Goal: Communication & Community: Ask a question

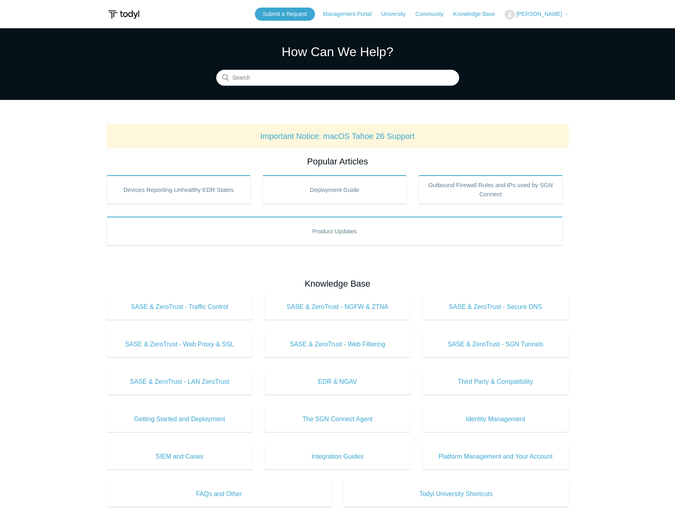
click at [531, 15] on span "[PERSON_NAME]" at bounding box center [539, 14] width 46 height 6
click at [531, 29] on link "My Support Requests" at bounding box center [544, 31] width 78 height 14
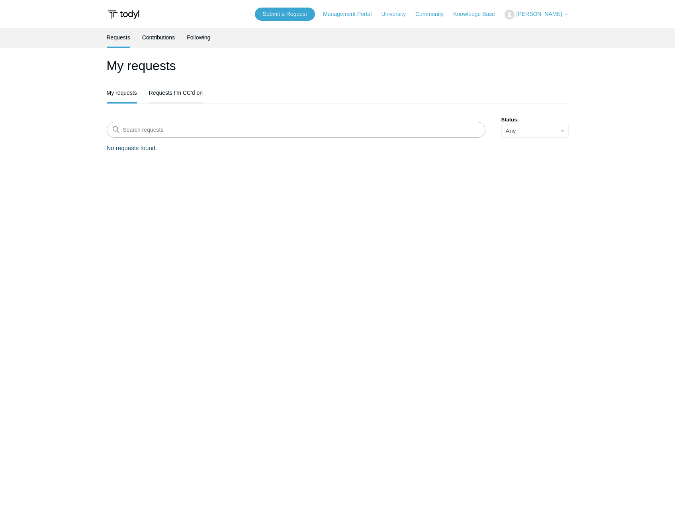
click at [189, 90] on link "Requests I'm CC'd on" at bounding box center [176, 92] width 54 height 17
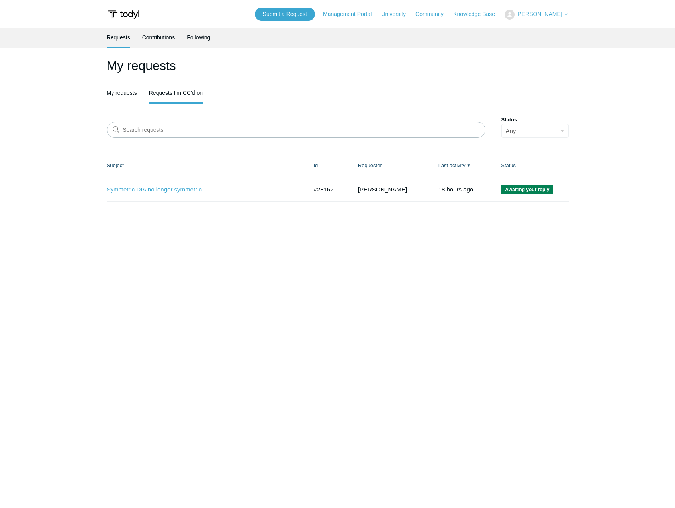
click at [165, 192] on link "Symmetric DIA no longer symmetric" at bounding box center [201, 189] width 189 height 9
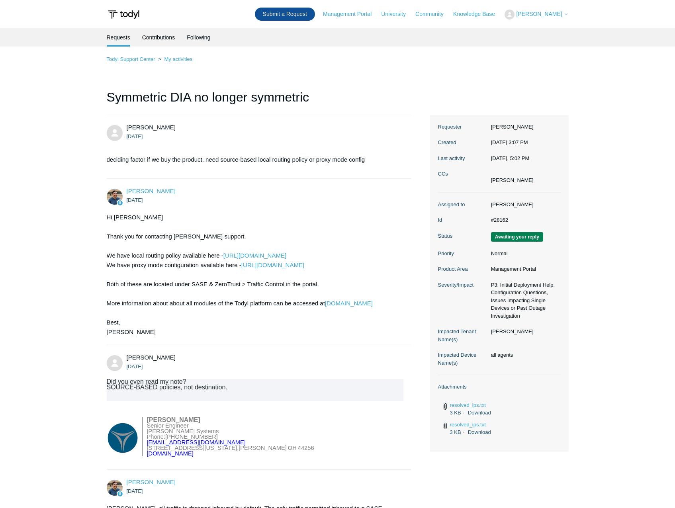
click at [304, 10] on link "Submit a Request" at bounding box center [285, 14] width 60 height 13
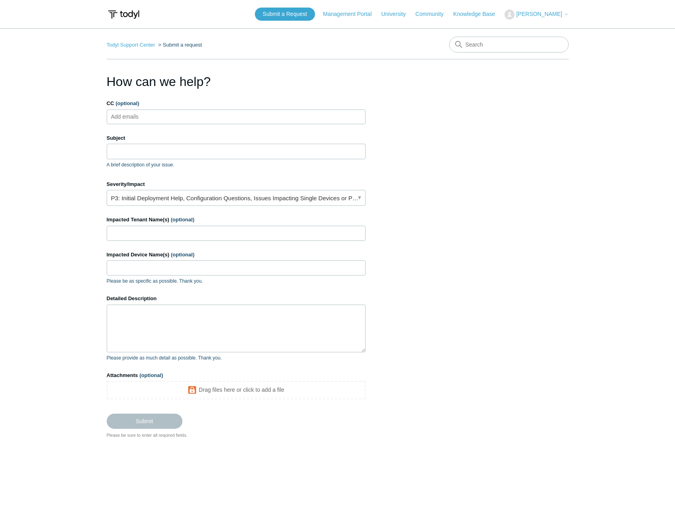
click at [150, 113] on input "CC (optional)" at bounding box center [131, 117] width 47 height 12
type input "m"
type input "beskaradmin@beskarsystems.com"
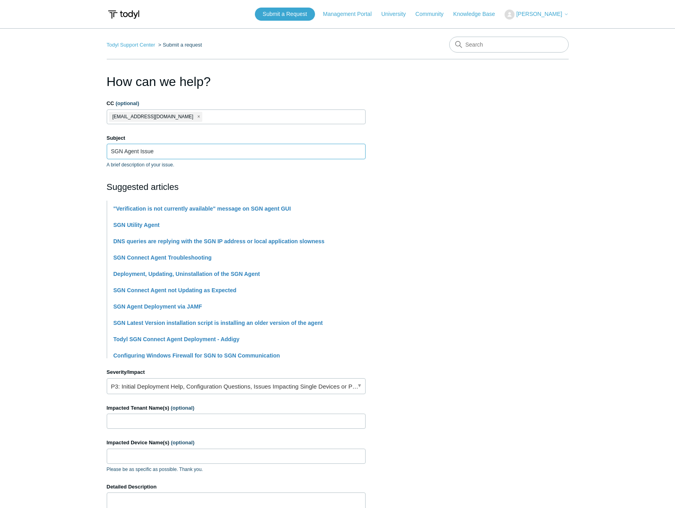
type input "SGN Agent Issue"
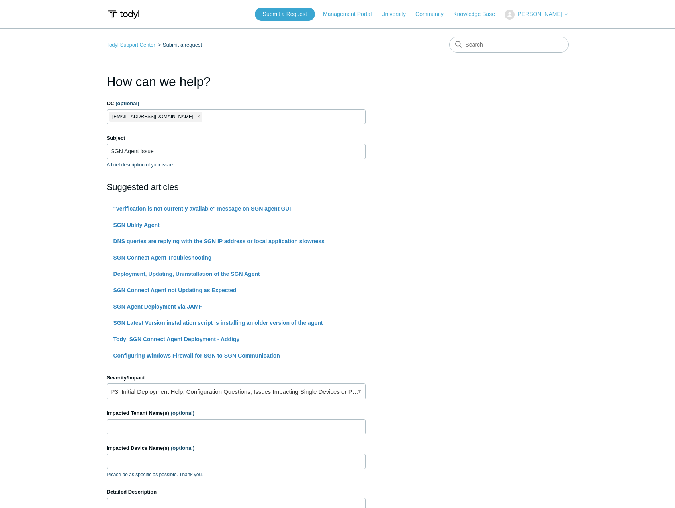
click at [485, 287] on section "How can we help? CC (optional) beskaradmin@beskarsystems.com Subject SGN Agent …" at bounding box center [338, 352] width 462 height 560
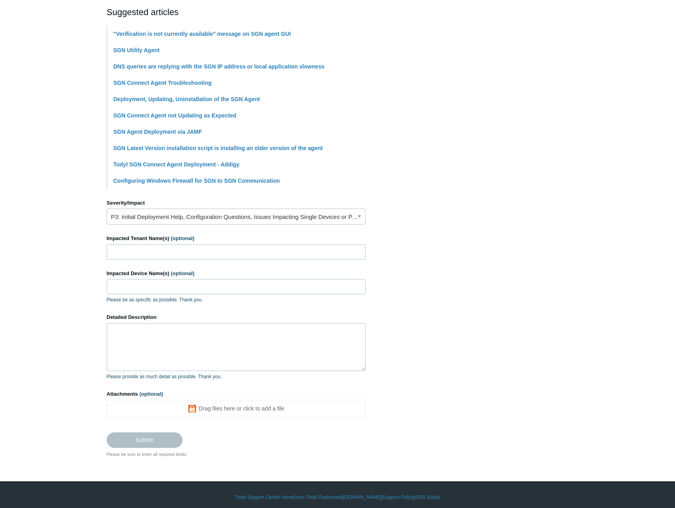
scroll to position [180, 0]
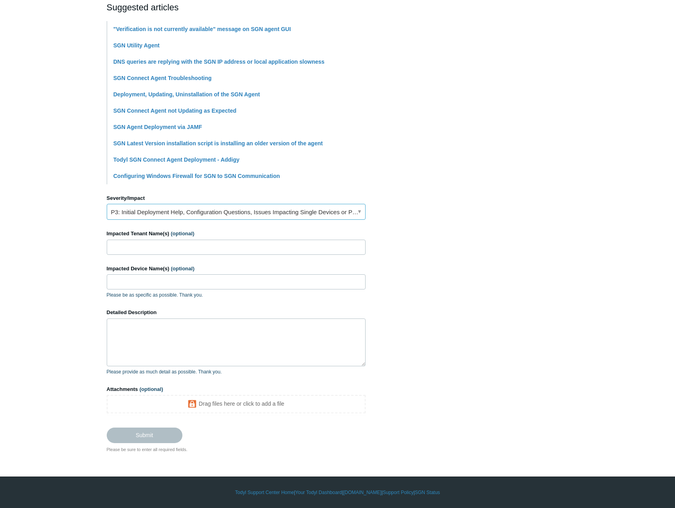
click at [133, 212] on link "P3: Initial Deployment Help, Configuration Questions, Issues Impacting Single D…" at bounding box center [236, 212] width 259 height 16
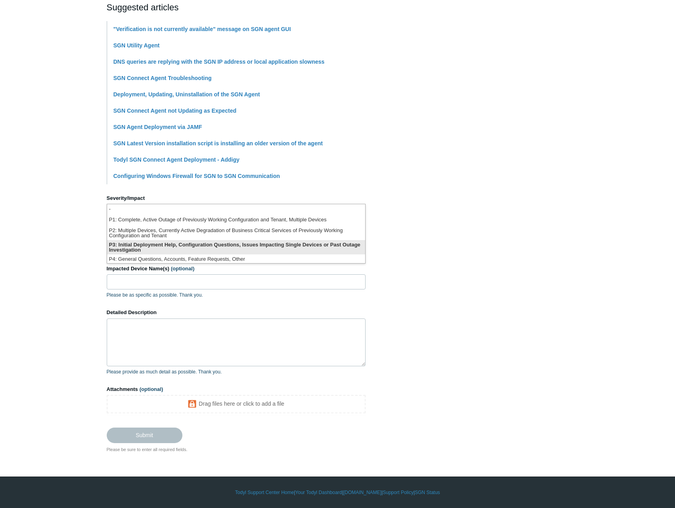
click at [171, 247] on li "P3: Initial Deployment Help, Configuration Questions, Issues Impacting Single D…" at bounding box center [236, 247] width 258 height 14
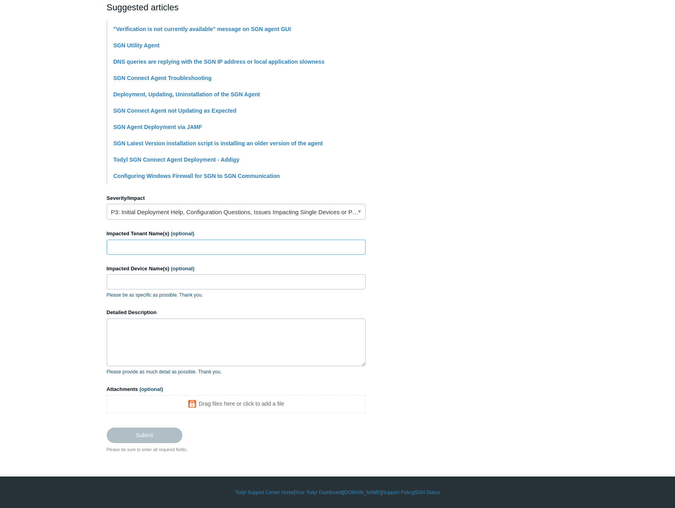
click at [164, 247] on input "Impacted Tenant Name(s) (optional)" at bounding box center [236, 247] width 259 height 15
type input "Beskar Systems"
click at [150, 276] on input "Impacted Device Name(s) (optional)" at bounding box center [236, 281] width 259 height 15
type input "MANDALORE"
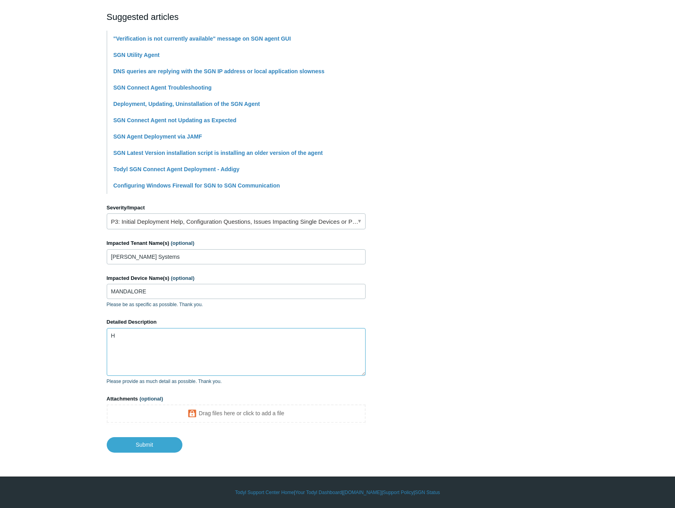
scroll to position [170, 0]
type textarea "Hello,"
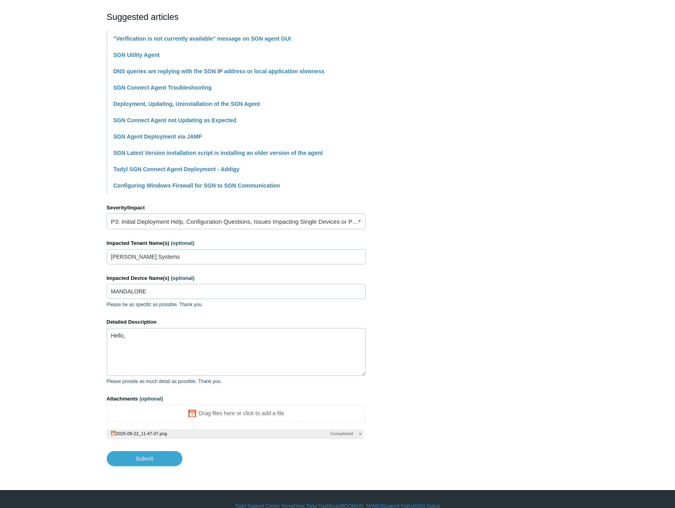
scroll to position [0, 0]
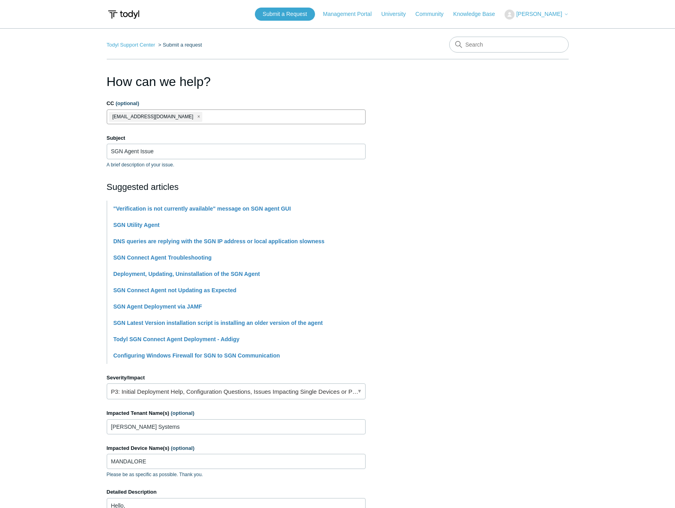
click at [197, 117] on span "close" at bounding box center [198, 116] width 3 height 9
type input "mobrien@beskarsystems.com"
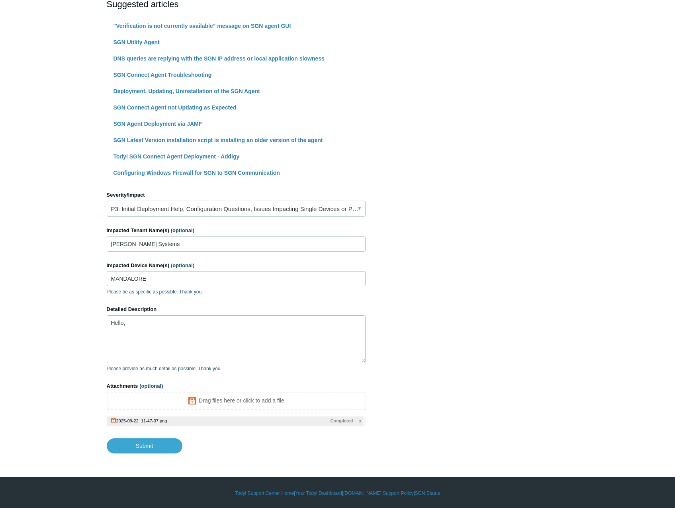
scroll to position [184, 0]
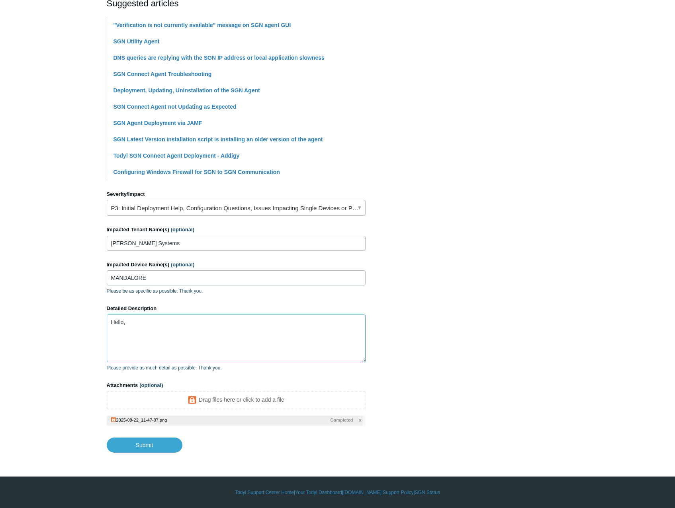
click at [275, 334] on textarea "Hello," at bounding box center [236, 339] width 259 height 48
click at [288, 334] on textarea "Hello, my agn agent has been stuck in" at bounding box center [236, 339] width 259 height 48
click at [256, 322] on textarea "Hello, my agn agent has been stuck in "starting up and getting information" sta…" at bounding box center [236, 339] width 259 height 48
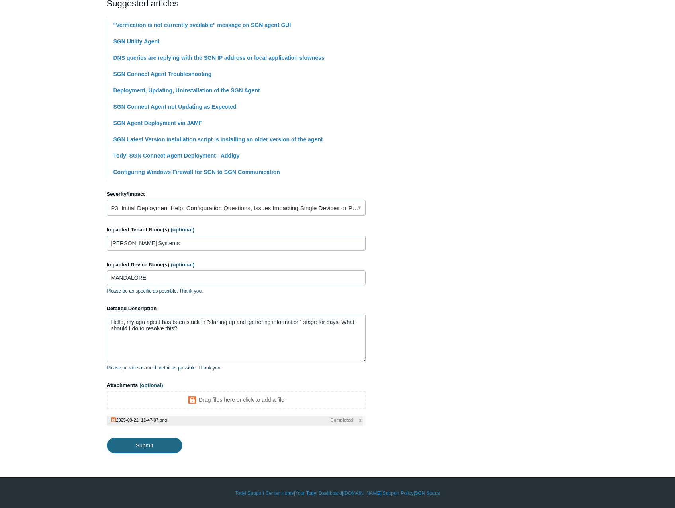
click at [155, 447] on input "Submit" at bounding box center [145, 446] width 76 height 16
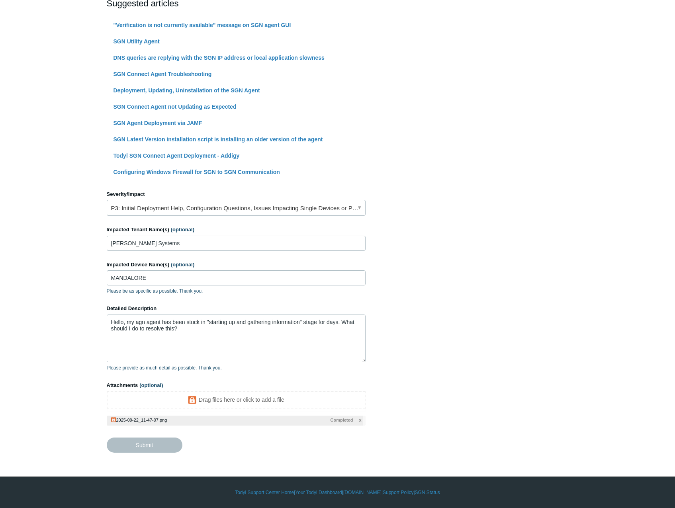
type textarea "Hello, my agn agent has been stuck in "starting up and gathering information" s…"
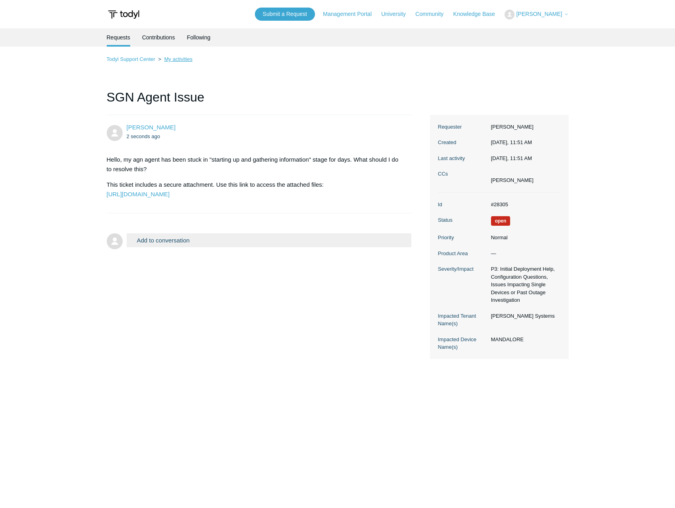
click at [178, 58] on link "My activities" at bounding box center [178, 59] width 28 height 6
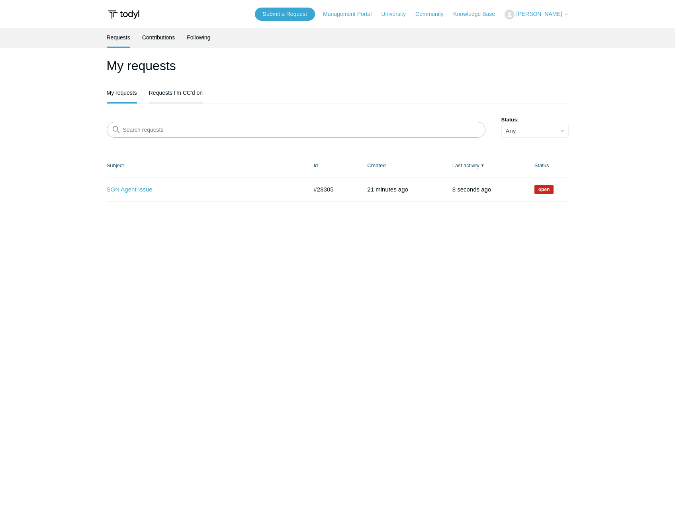
click at [164, 94] on link "Requests I'm CC'd on" at bounding box center [176, 92] width 54 height 17
click at [150, 188] on link "Symmetric DIA no longer symmetric" at bounding box center [201, 189] width 189 height 9
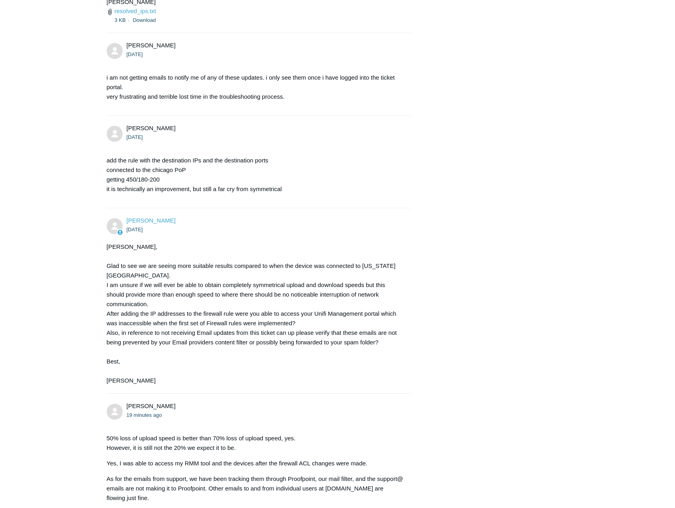
scroll to position [2575, 0]
